Goal: Task Accomplishment & Management: Use online tool/utility

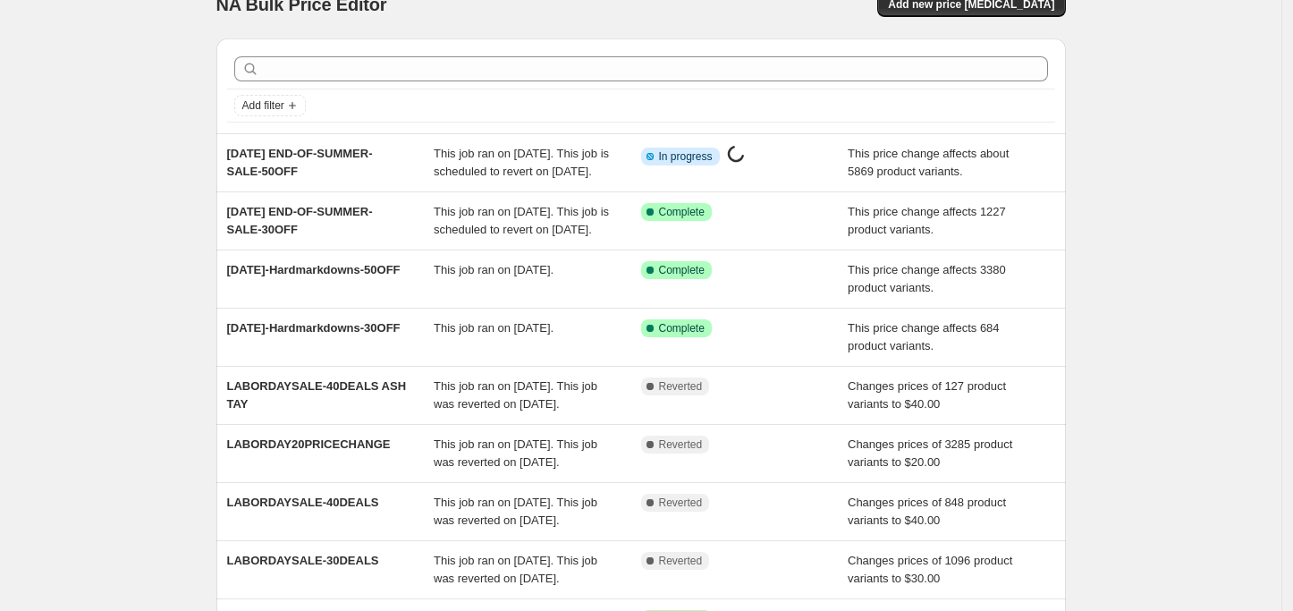
scroll to position [23, 0]
